Goal: Find specific page/section: Find specific page/section

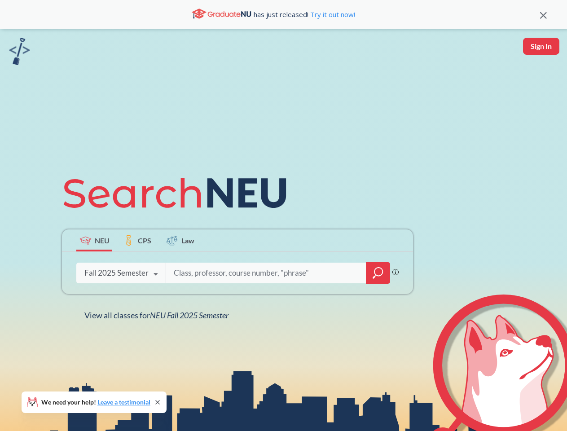
click at [283, 215] on icon at bounding box center [179, 193] width 234 height 50
click at [543, 14] on icon at bounding box center [543, 15] width 7 height 7
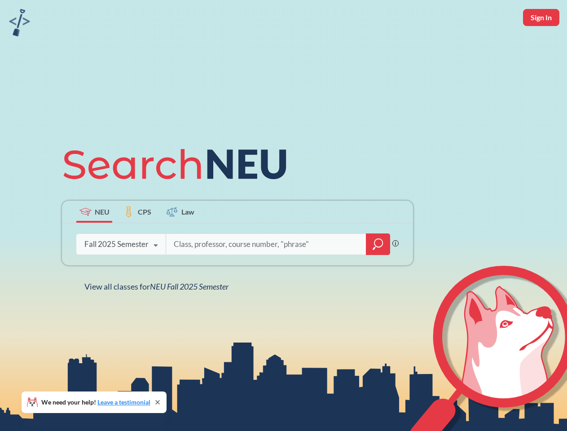
click at [541, 46] on div "NEU CPS Law Phrase search guarantees the exact search appears in the results. E…" at bounding box center [283, 215] width 567 height 431
click at [94, 240] on div "Fall 2025 Semester" at bounding box center [116, 244] width 64 height 10
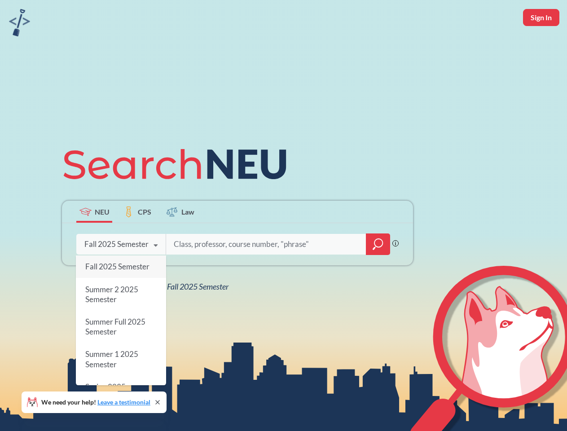
click at [137, 240] on div "Fall 2025 Semester" at bounding box center [116, 244] width 64 height 10
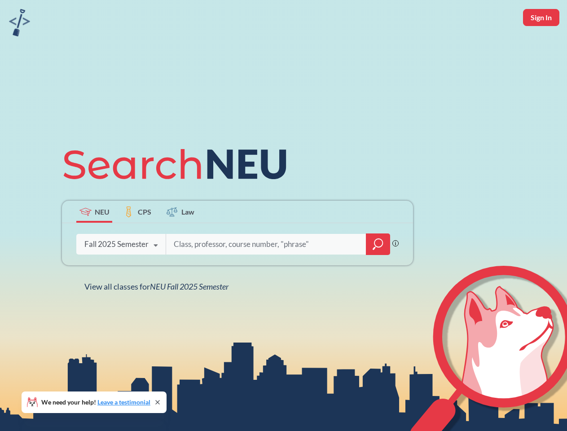
click at [180, 240] on input "search" at bounding box center [266, 244] width 187 height 19
click at [378, 273] on div "NEU CPS Law Phrase search guarantees the exact search appears in the results. E…" at bounding box center [238, 215] width 362 height 153
click at [121, 273] on div "NEU CPS Law Phrase search guarantees the exact search appears in the results. E…" at bounding box center [238, 215] width 362 height 153
click at [156, 274] on div "NEU CPS Law Phrase search guarantees the exact search appears in the results. E…" at bounding box center [238, 215] width 362 height 153
click at [158, 315] on div "NEU CPS Law Phrase search guarantees the exact search appears in the results. E…" at bounding box center [283, 215] width 567 height 431
